Goal: Transaction & Acquisition: Purchase product/service

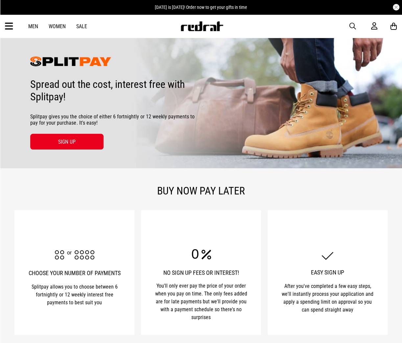
click at [80, 27] on link "Sale" at bounding box center [81, 26] width 11 height 6
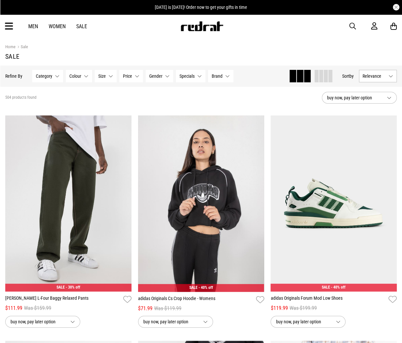
click at [354, 92] on section "504 products found buy now, pay later option" at bounding box center [201, 98] width 402 height 22
click at [347, 99] on span "buy now, pay later option" at bounding box center [354, 98] width 55 height 8
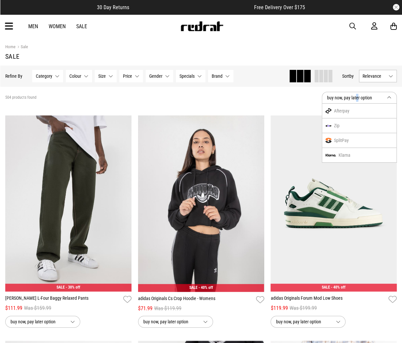
click at [375, 82] on button "Relevance" at bounding box center [378, 76] width 38 height 12
click at [379, 110] on li "Price (Lowest)" at bounding box center [377, 112] width 37 height 12
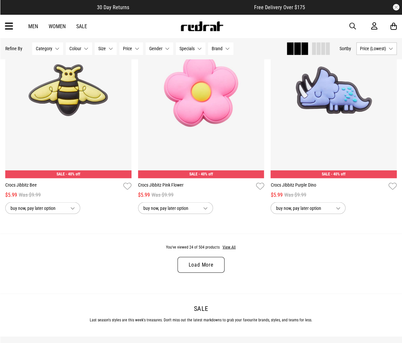
scroll to position [1806, 0]
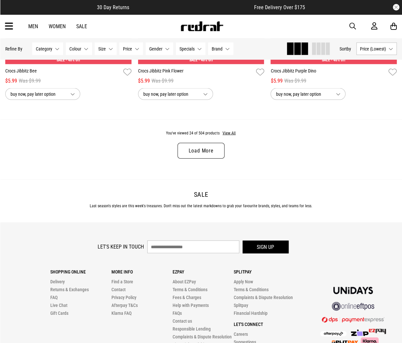
click at [201, 153] on link "Load More" at bounding box center [200, 151] width 47 height 16
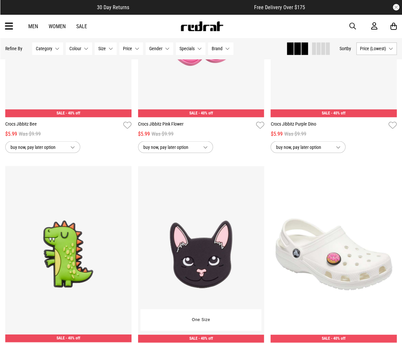
scroll to position [1642, 0]
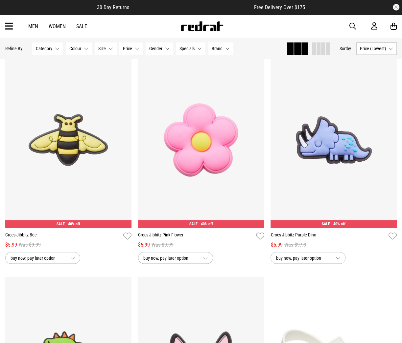
click at [196, 52] on button "Specials None selected" at bounding box center [191, 48] width 30 height 12
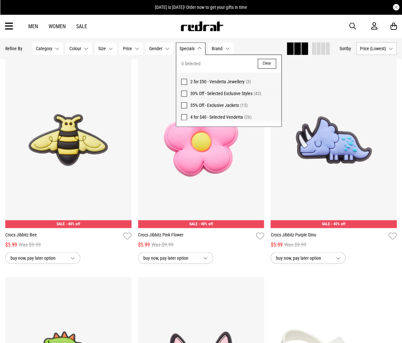
click at [210, 91] on span "30% Off - Selected Exclusive Styles" at bounding box center [221, 93] width 62 height 5
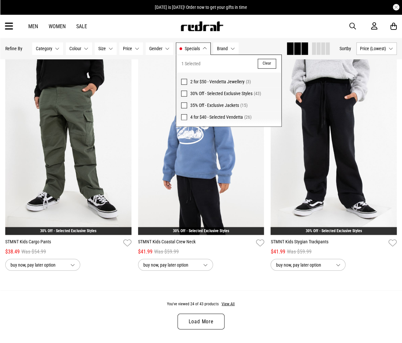
scroll to position [1650, 0]
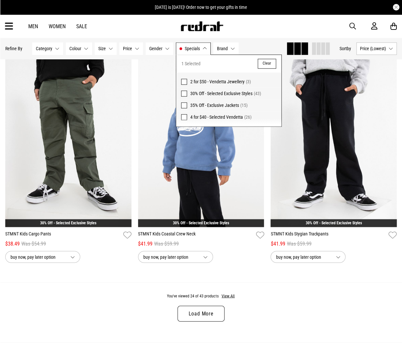
click at [188, 48] on span "Specials" at bounding box center [192, 48] width 15 height 5
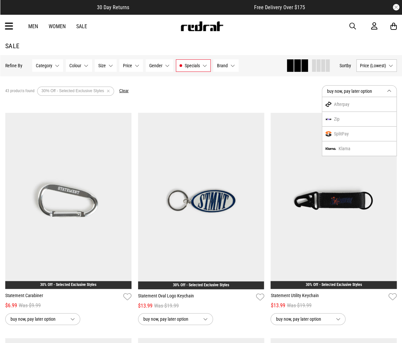
scroll to position [0, 0]
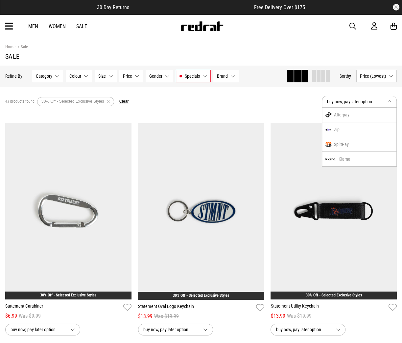
click at [35, 29] on link "Men" at bounding box center [33, 26] width 10 height 6
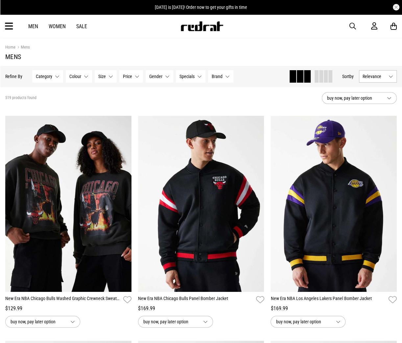
click at [133, 78] on button "Price None selected" at bounding box center [131, 76] width 24 height 12
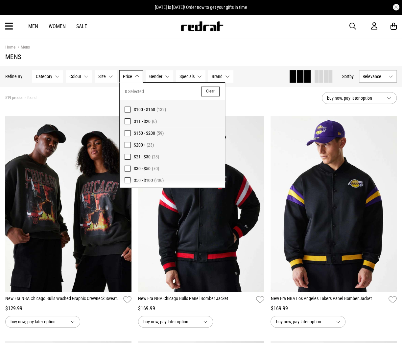
click at [134, 78] on button "Price None selected" at bounding box center [131, 76] width 24 height 12
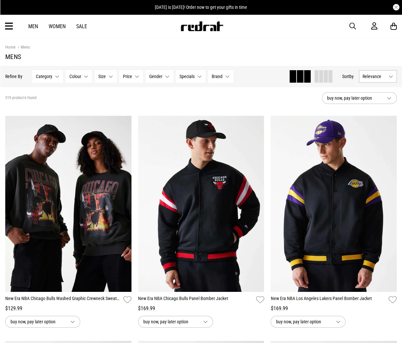
drag, startPoint x: 142, startPoint y: 77, endPoint x: 136, endPoint y: 75, distance: 6.2
click at [142, 77] on div "Category None selected Category 0 Selected Clear Big & Tall (74) Bottoms (117) …" at bounding box center [132, 76] width 201 height 12
click at [107, 75] on button "Size None selected" at bounding box center [106, 76] width 22 height 12
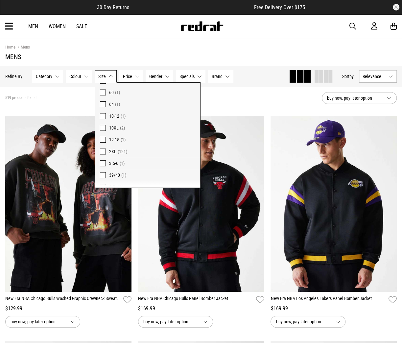
scroll to position [319, 0]
click at [117, 118] on span "10-12 (1)" at bounding box center [152, 122] width 86 height 8
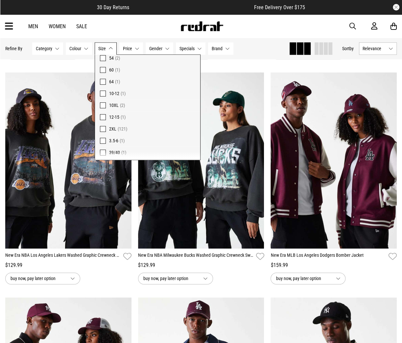
scroll to position [276, 0]
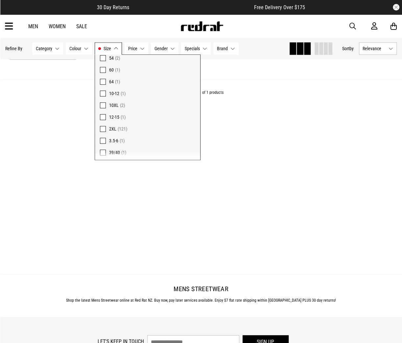
click at [112, 51] on button "Size 10-12" at bounding box center [108, 48] width 27 height 12
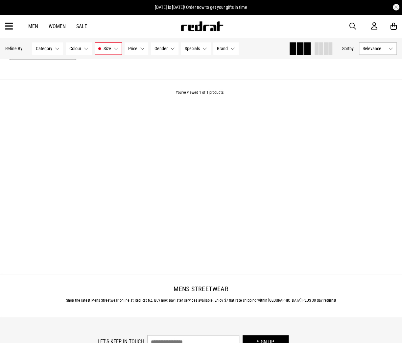
click at [350, 26] on span "button" at bounding box center [352, 26] width 7 height 8
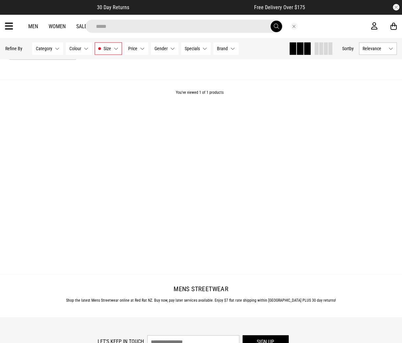
type input "*****"
click at [270, 21] on button "submit" at bounding box center [275, 26] width 11 height 11
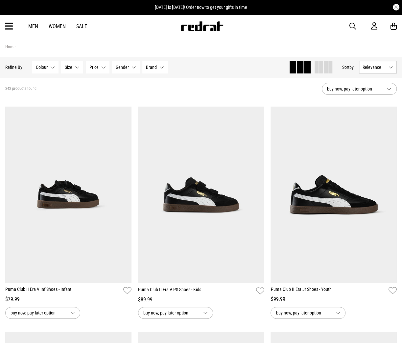
click at [69, 68] on span "Size" at bounding box center [69, 67] width 8 height 5
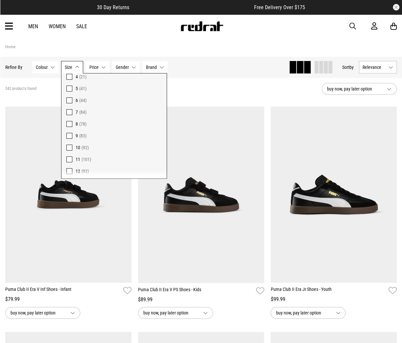
scroll to position [92, 0]
click at [83, 135] on span "12 (92)" at bounding box center [119, 139] width 86 height 8
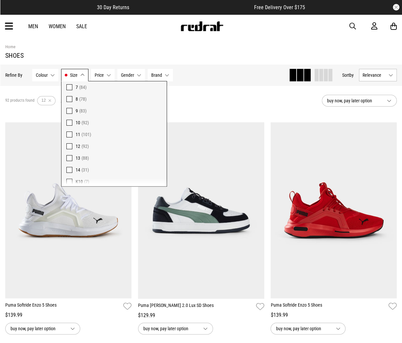
click at [223, 103] on div "92 products found Active Filters 12 Clear" at bounding box center [160, 101] width 311 height 20
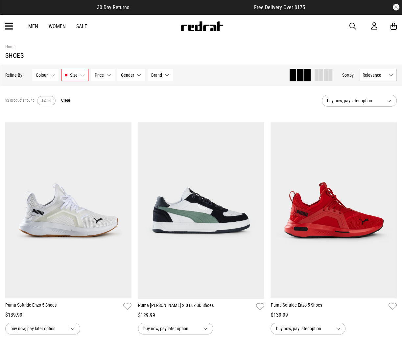
click at [379, 97] on span "buy now, pay later option" at bounding box center [354, 101] width 55 height 8
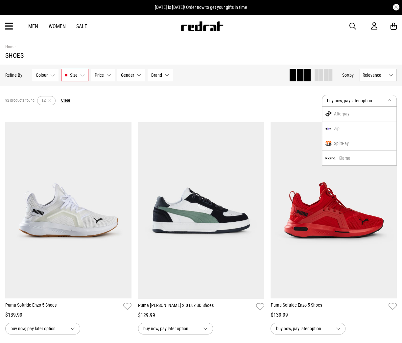
click at [378, 72] on button "Relevance" at bounding box center [378, 75] width 38 height 12
click at [373, 112] on li "Price (Lowest)" at bounding box center [377, 111] width 37 height 12
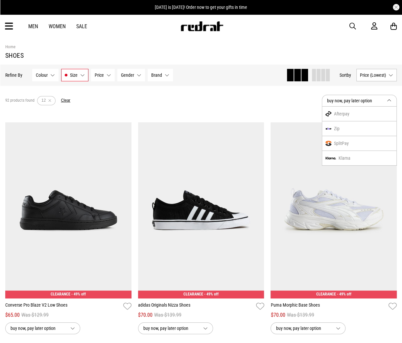
click at [284, 100] on div "92 products found Active Filters 12 Clear" at bounding box center [160, 101] width 311 height 20
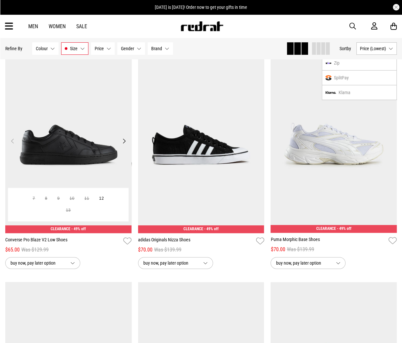
click at [91, 142] on img at bounding box center [68, 145] width 126 height 177
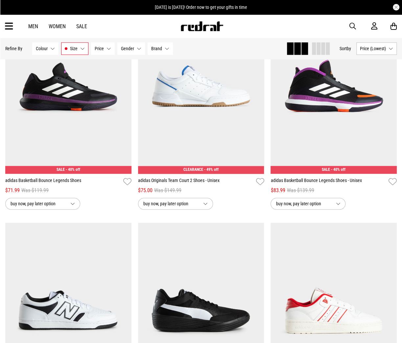
scroll to position [328, 0]
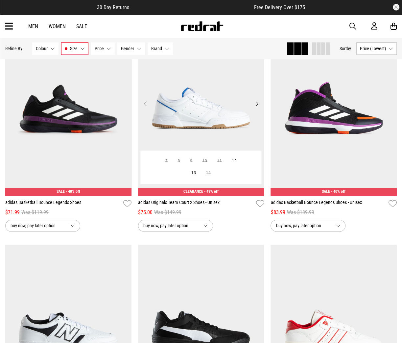
click at [213, 116] on img at bounding box center [201, 108] width 126 height 177
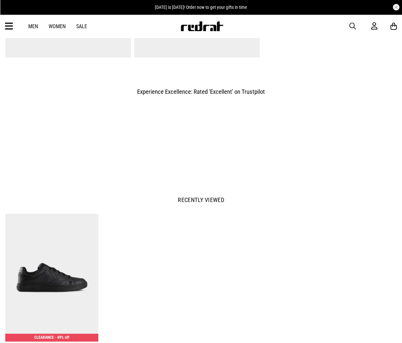
scroll to position [558, 0]
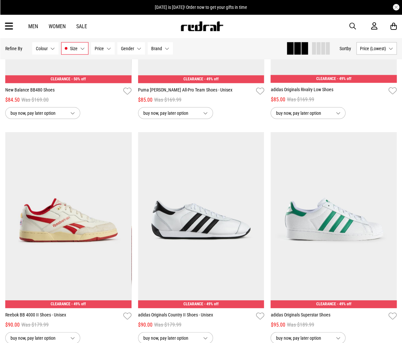
scroll to position [718, 0]
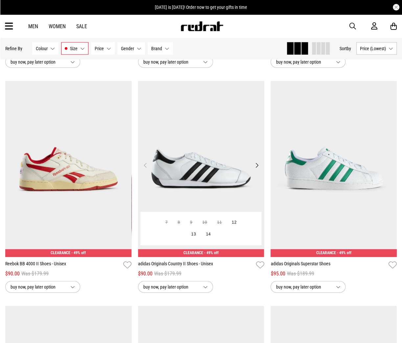
click at [184, 145] on img at bounding box center [201, 169] width 126 height 177
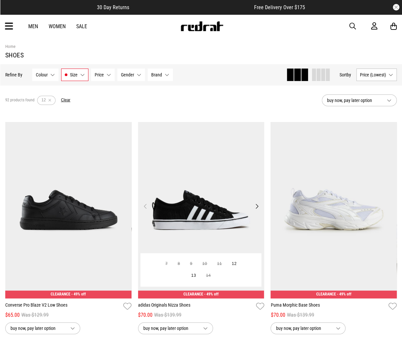
click at [205, 171] on img at bounding box center [201, 210] width 126 height 177
